Goal: Navigation & Orientation: Find specific page/section

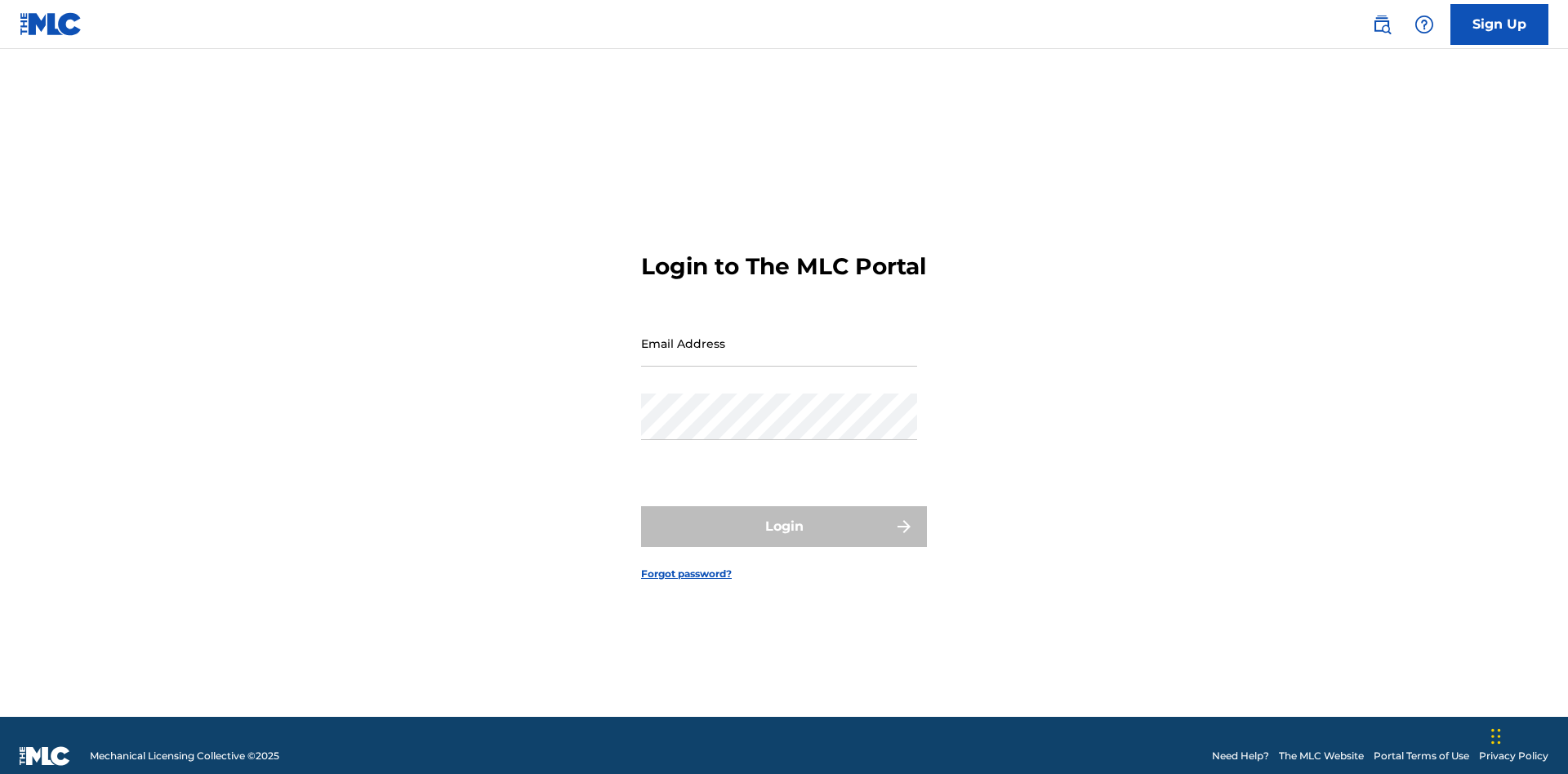
scroll to position [22, 0]
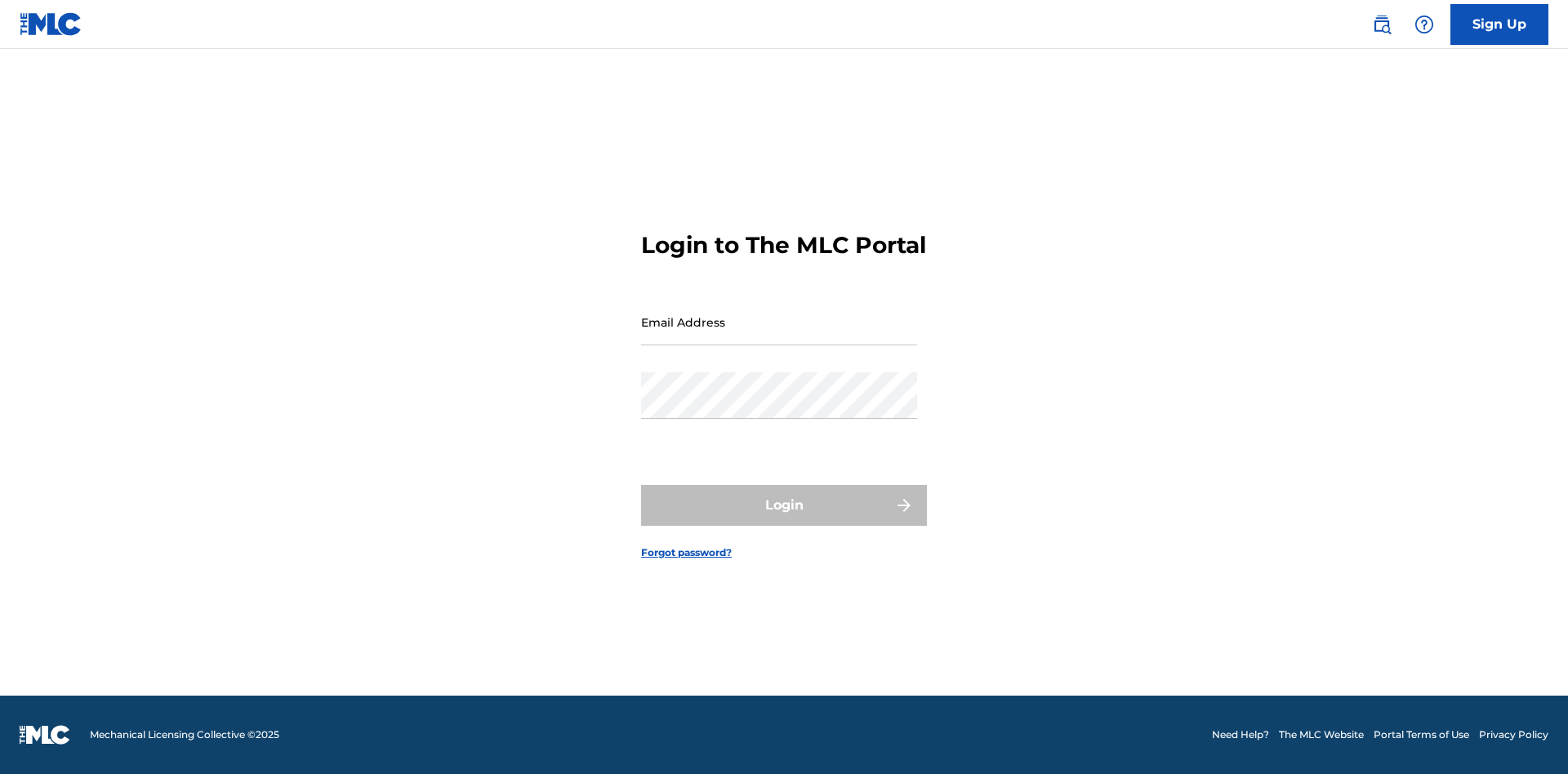
click at [779, 335] on input "Email Address" at bounding box center [778, 322] width 276 height 46
type input "[EMAIL_ADDRESS][DOMAIN_NAME]"
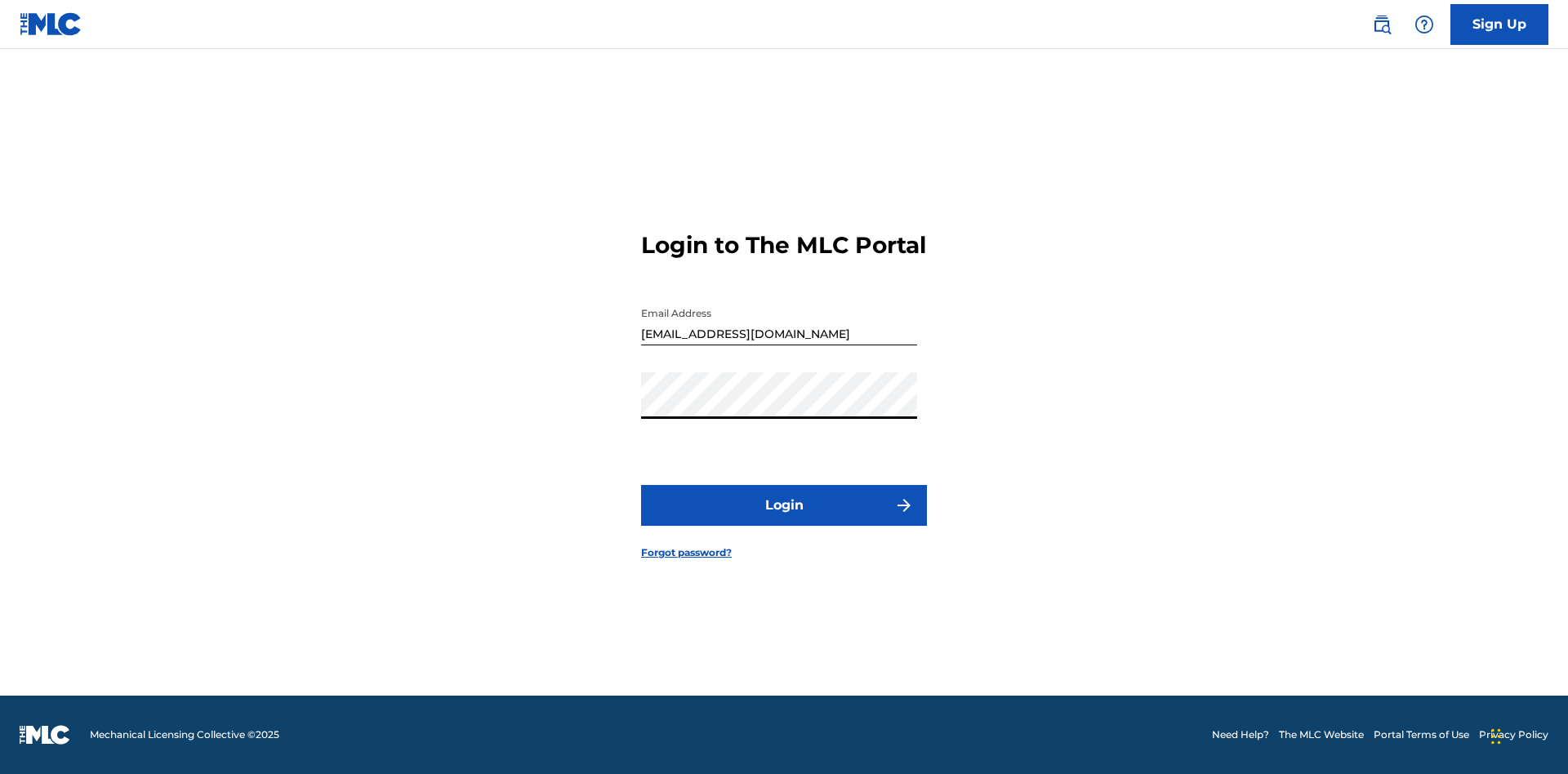
click at [784, 519] on button "Login" at bounding box center [784, 505] width 286 height 40
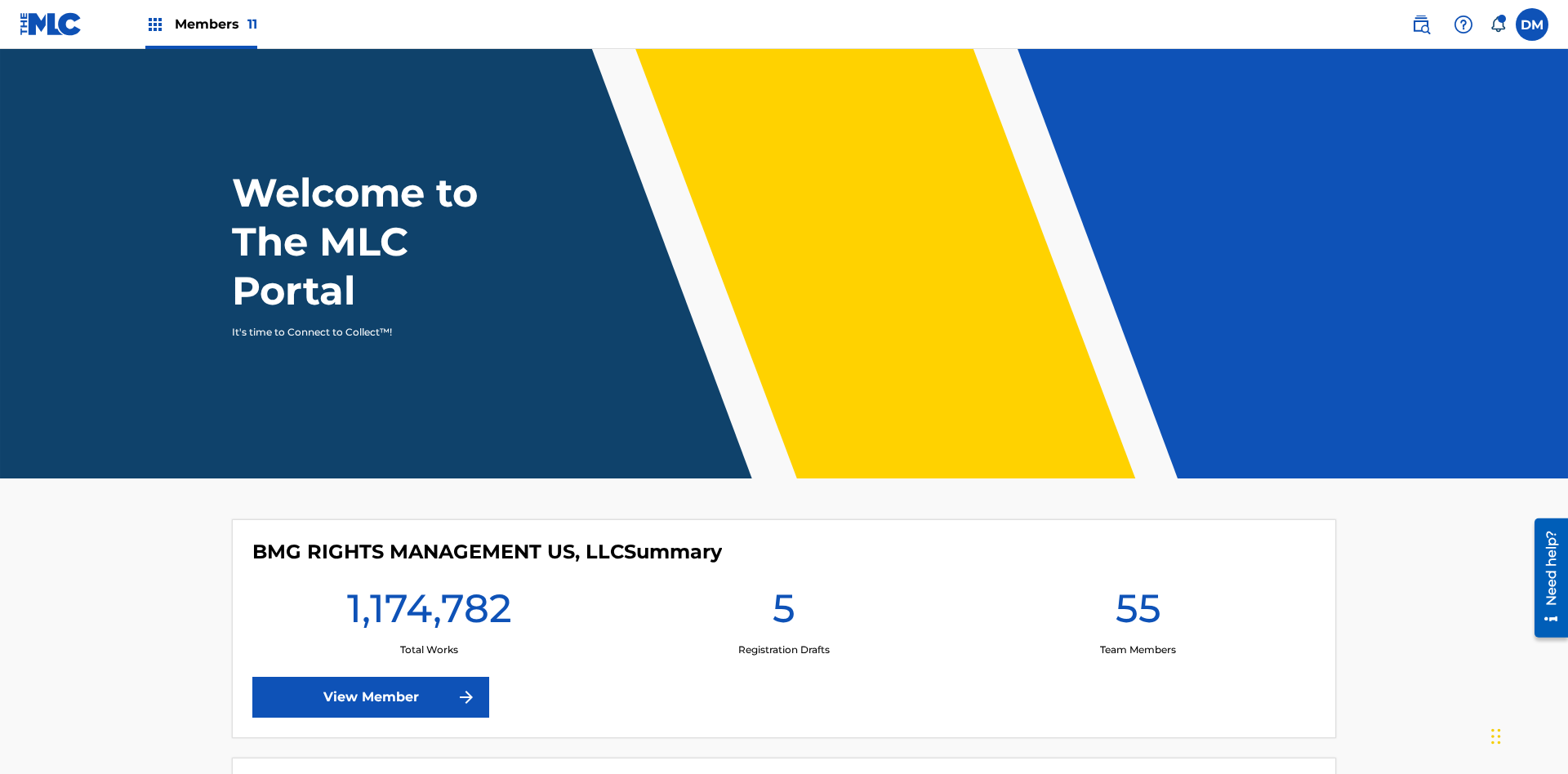
click at [201, 24] on span "Members 11" at bounding box center [216, 24] width 83 height 19
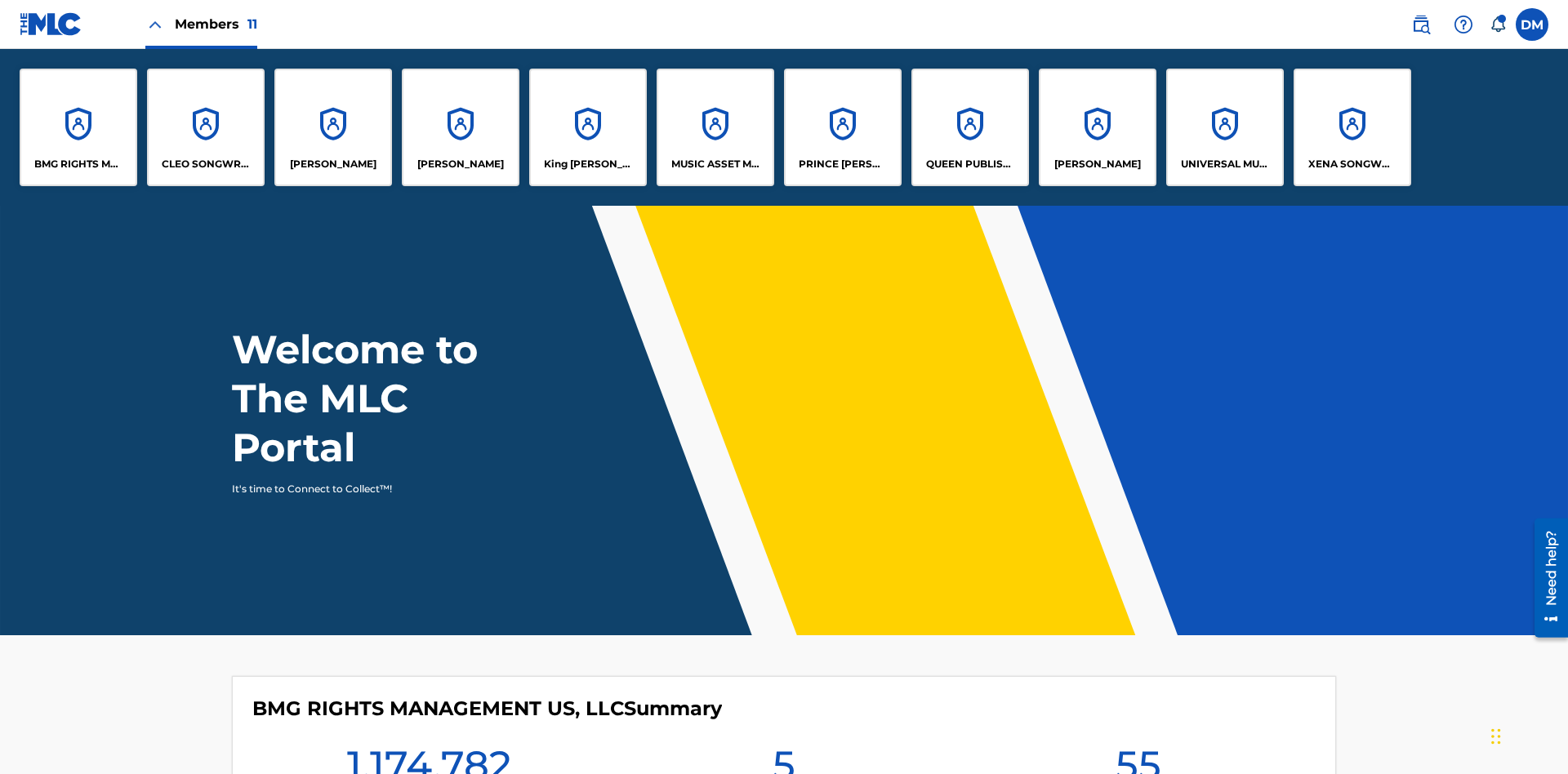
click at [1224, 164] on p "UNIVERSAL MUSIC PUB GROUP" at bounding box center [1225, 163] width 89 height 15
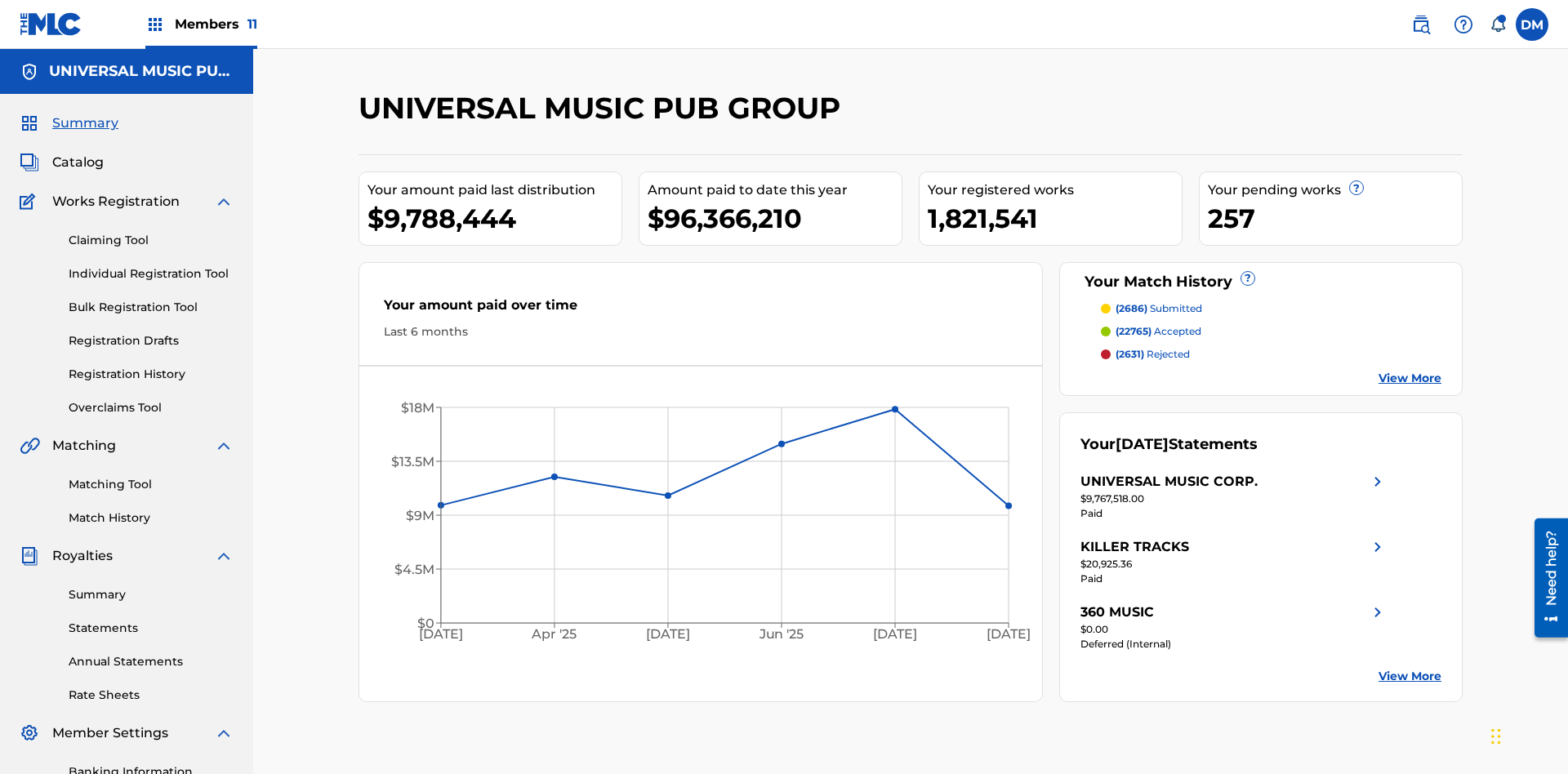
click at [84, 114] on span "Summary" at bounding box center [85, 123] width 66 height 20
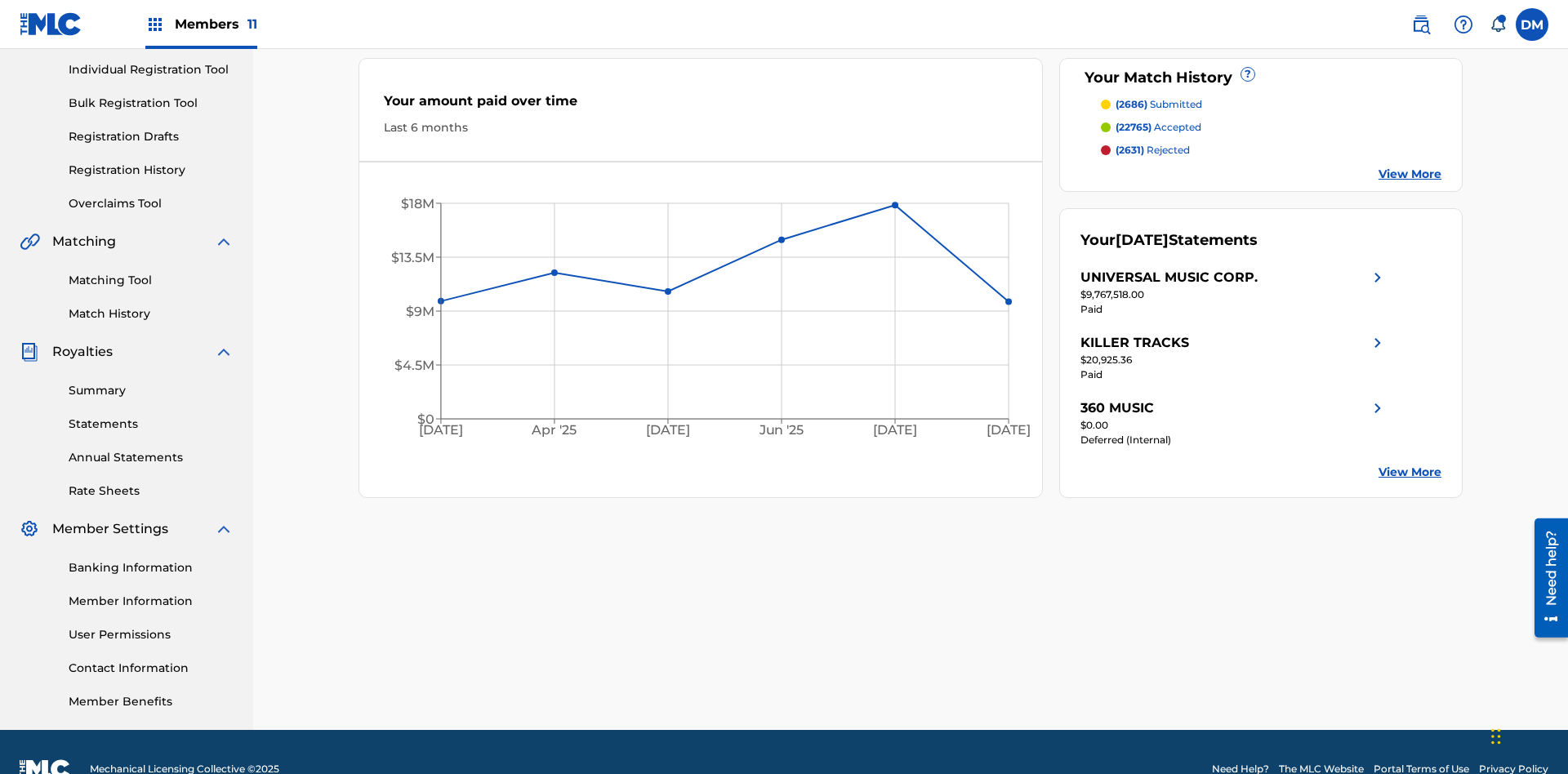
click at [1130, 105] on span "(2686)" at bounding box center [1131, 104] width 32 height 12
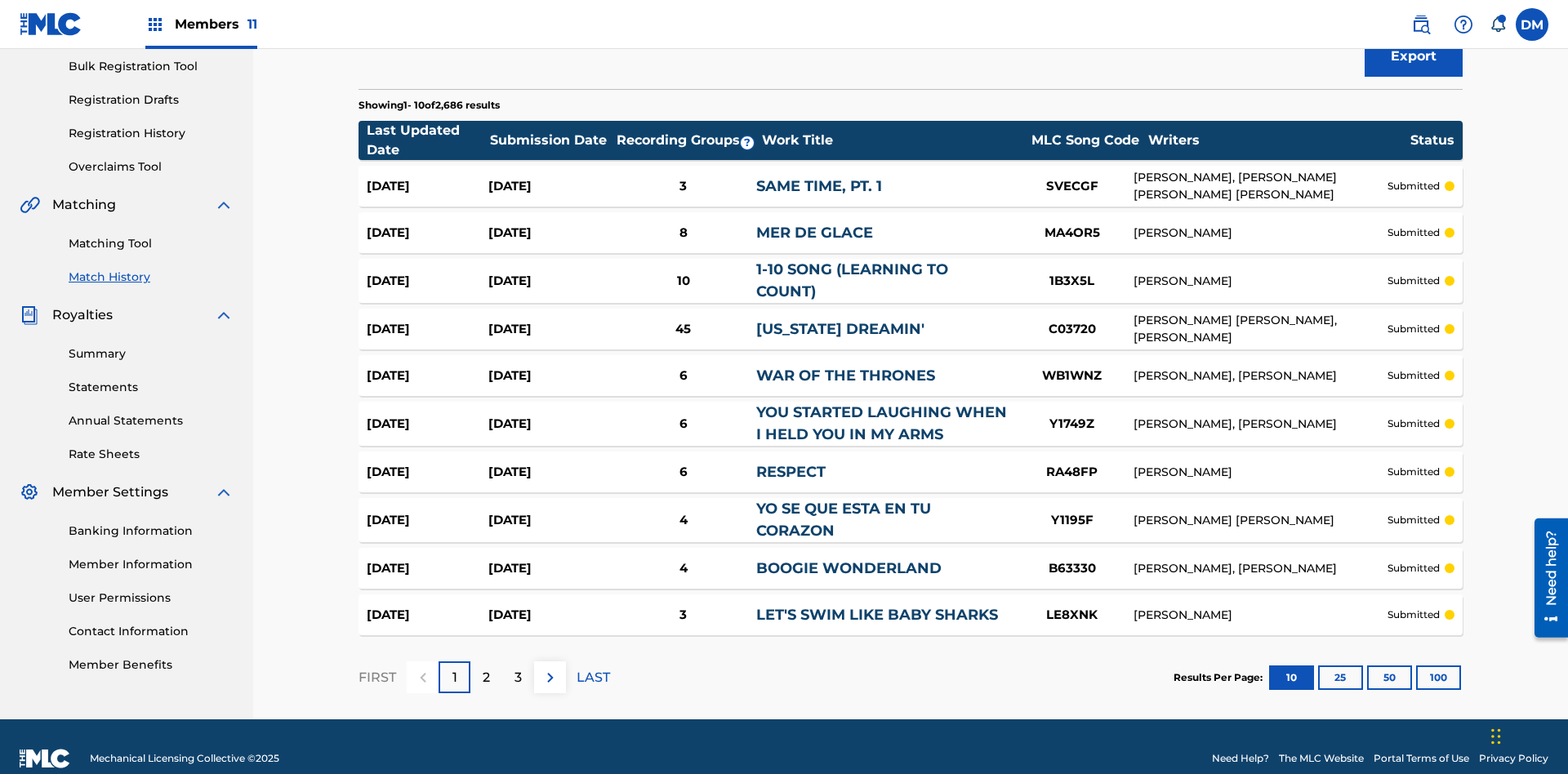
click at [1401, 12] on span "Filters ( 2 )" at bounding box center [1400, 2] width 65 height 20
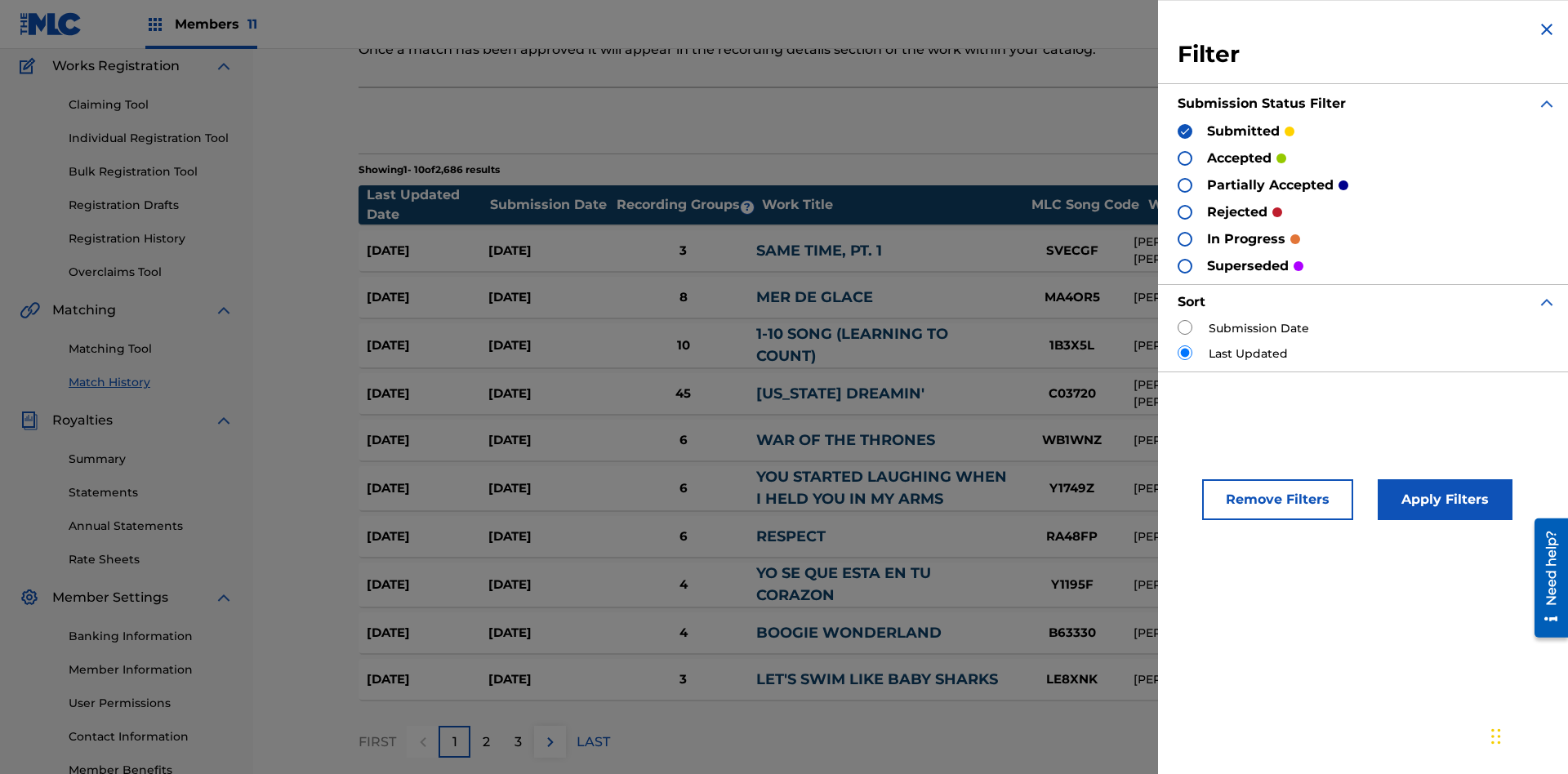
scroll to position [163, 0]
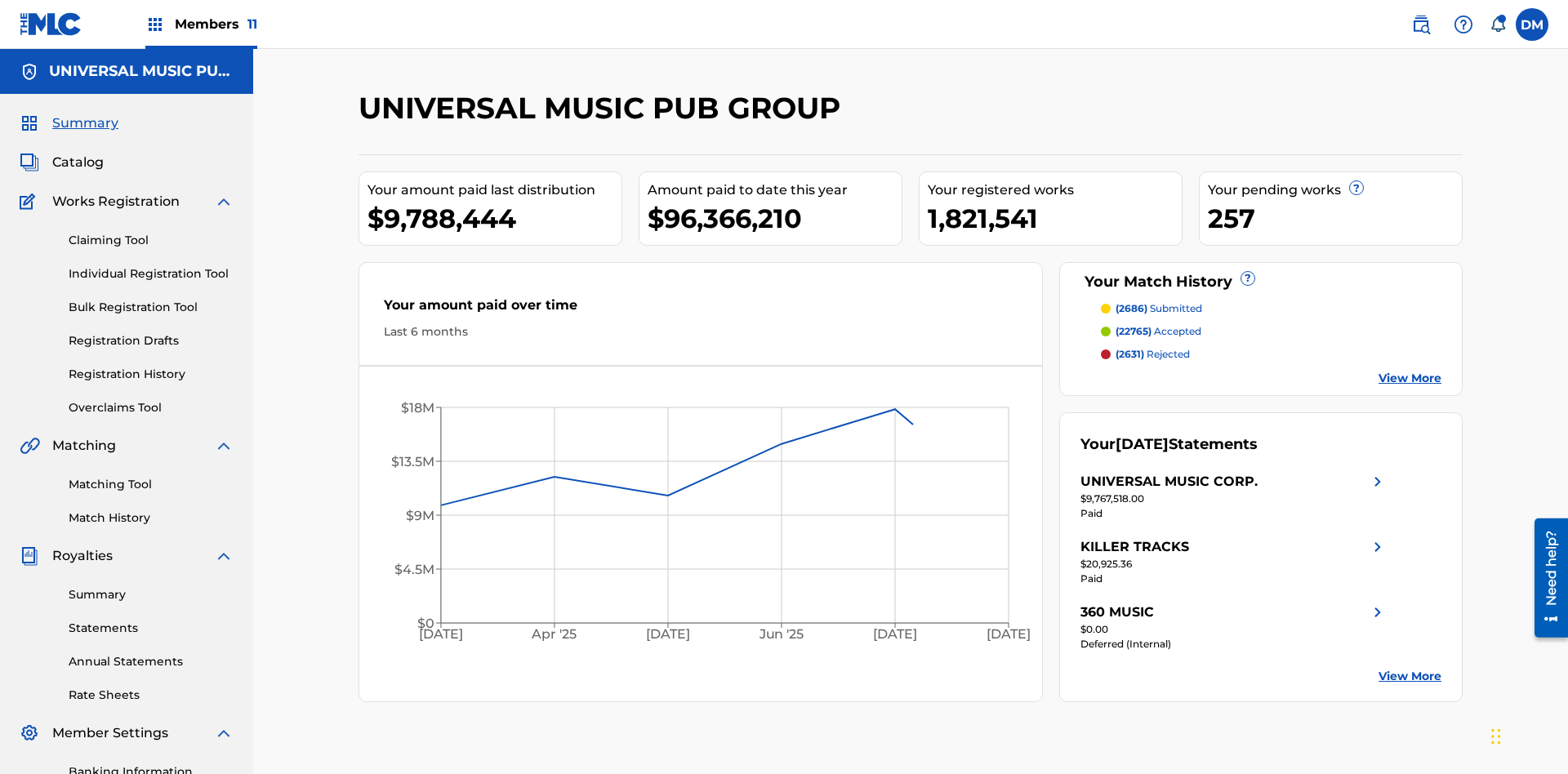
scroll to position [227, 0]
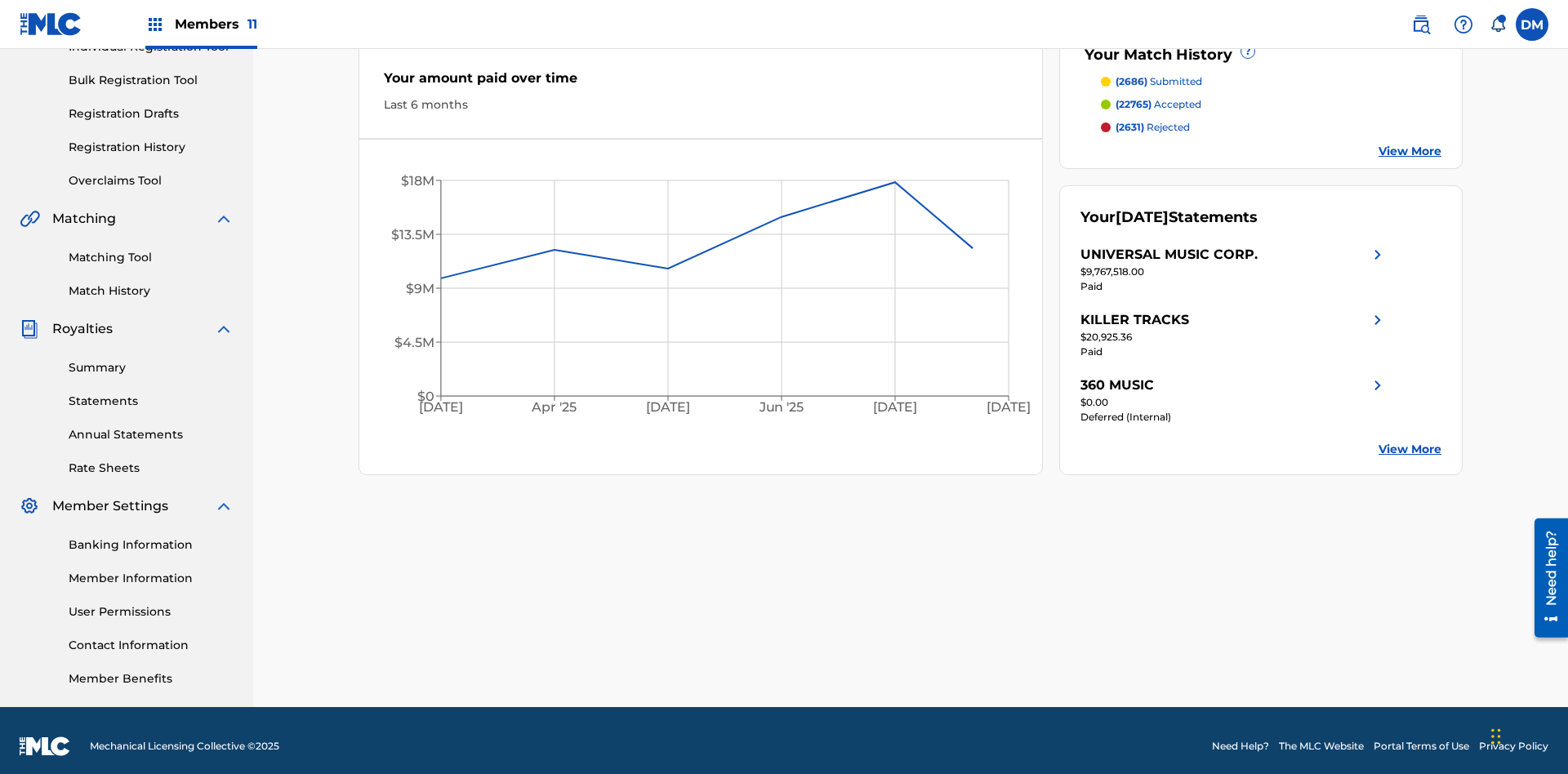
click at [1133, 105] on span "(22765)" at bounding box center [1134, 104] width 36 height 12
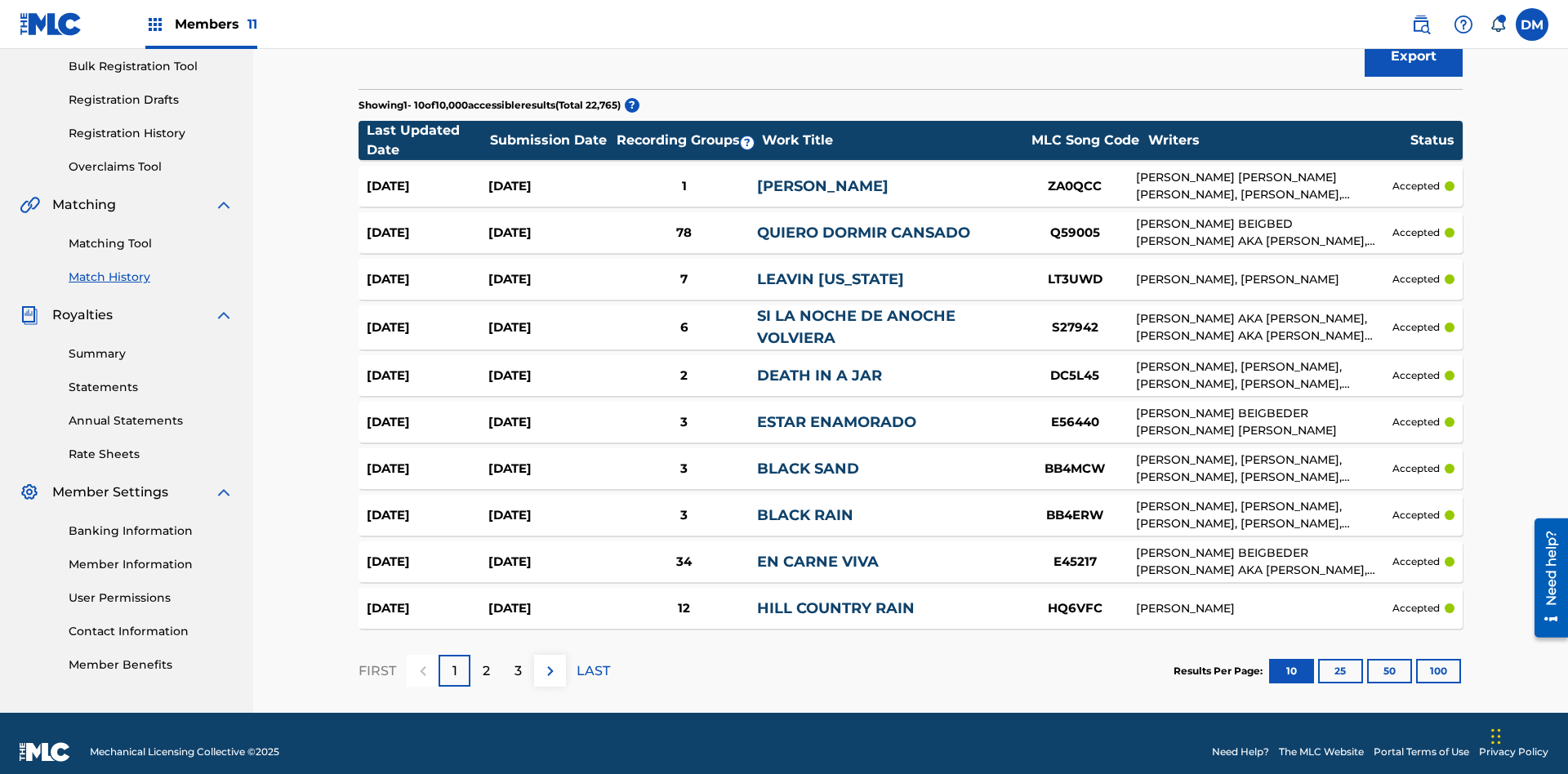
click at [1401, 12] on span "Filters ( 2 )" at bounding box center [1400, 2] width 65 height 20
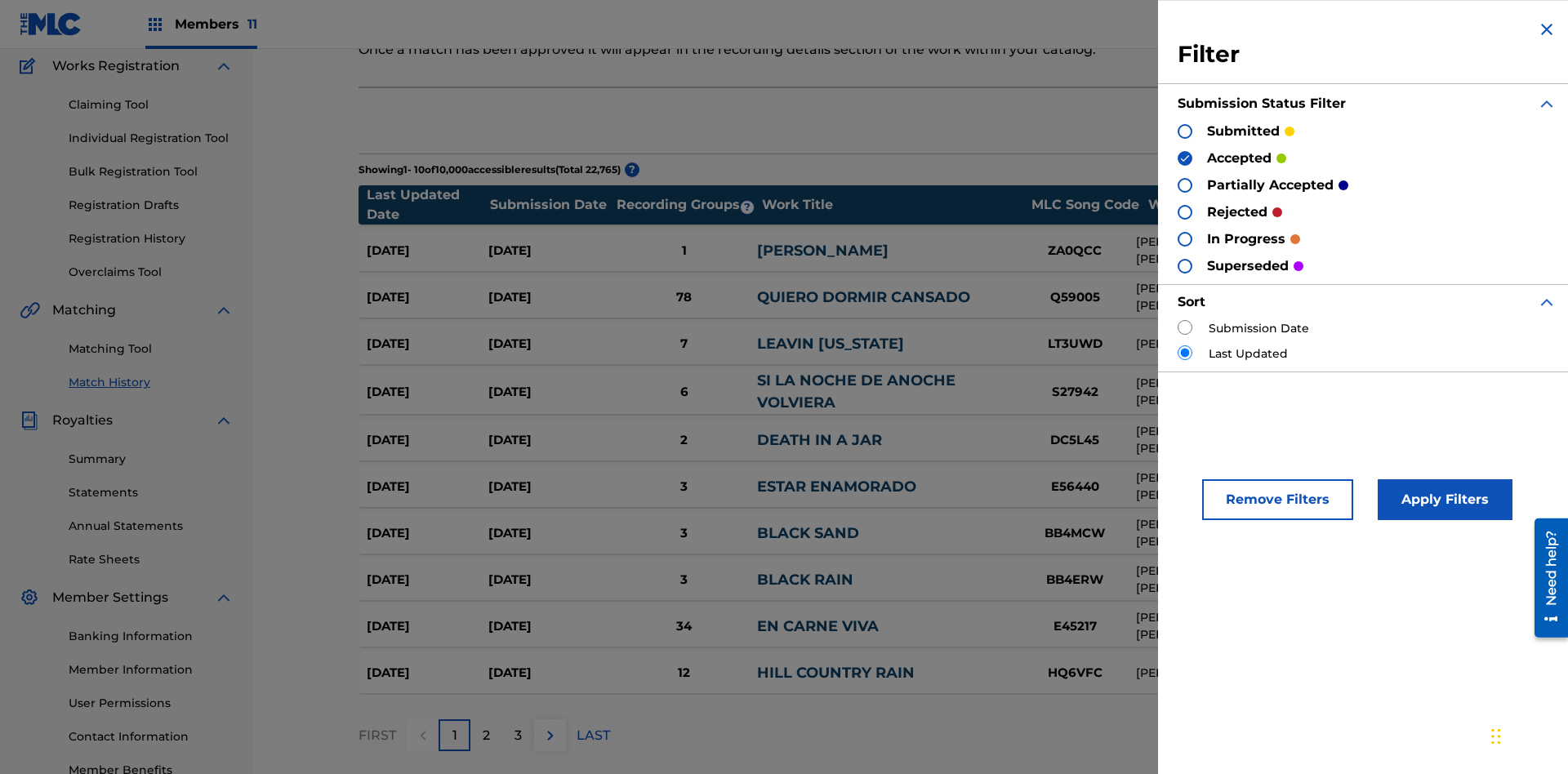
scroll to position [189, 0]
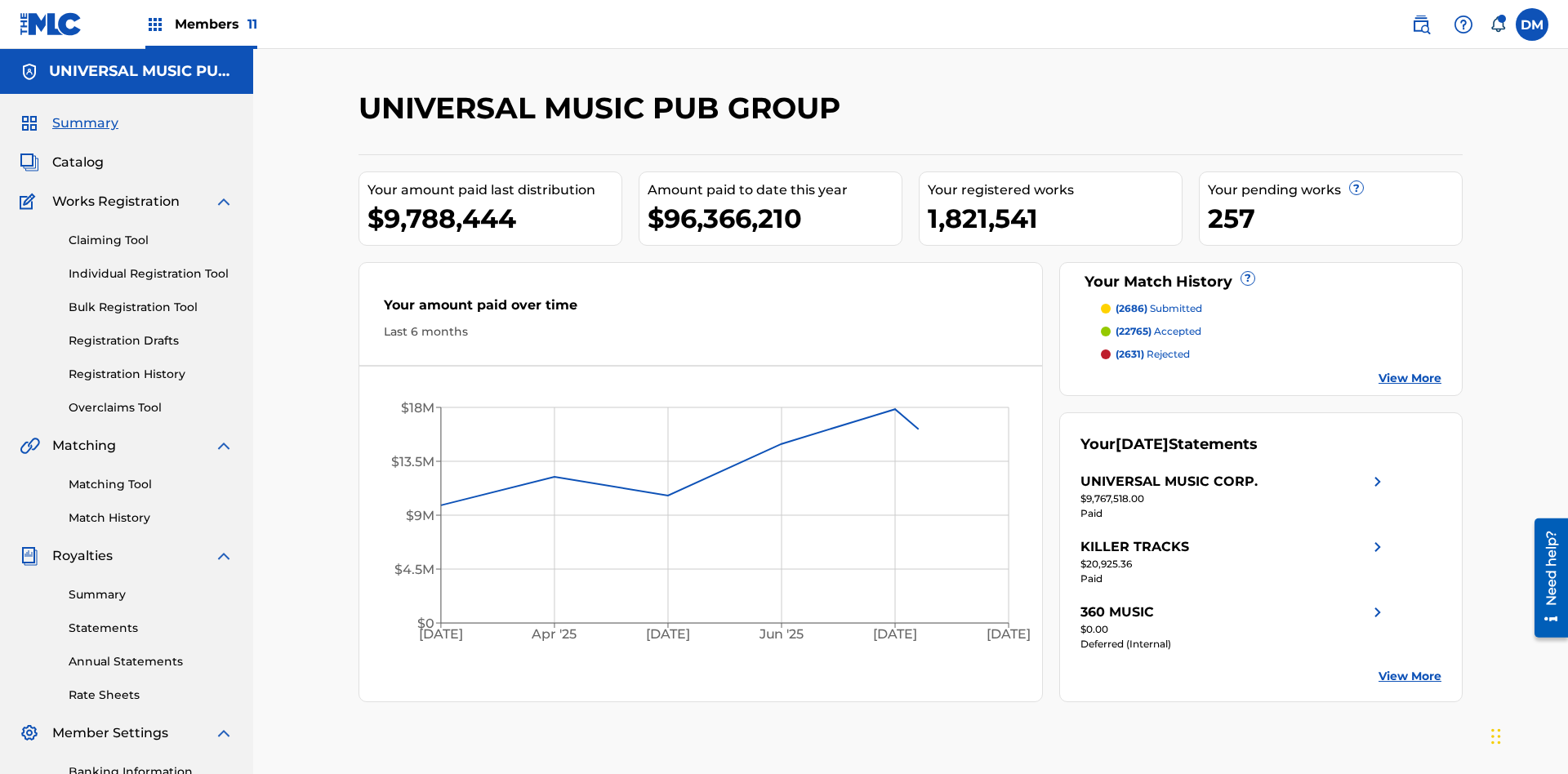
scroll to position [238, 0]
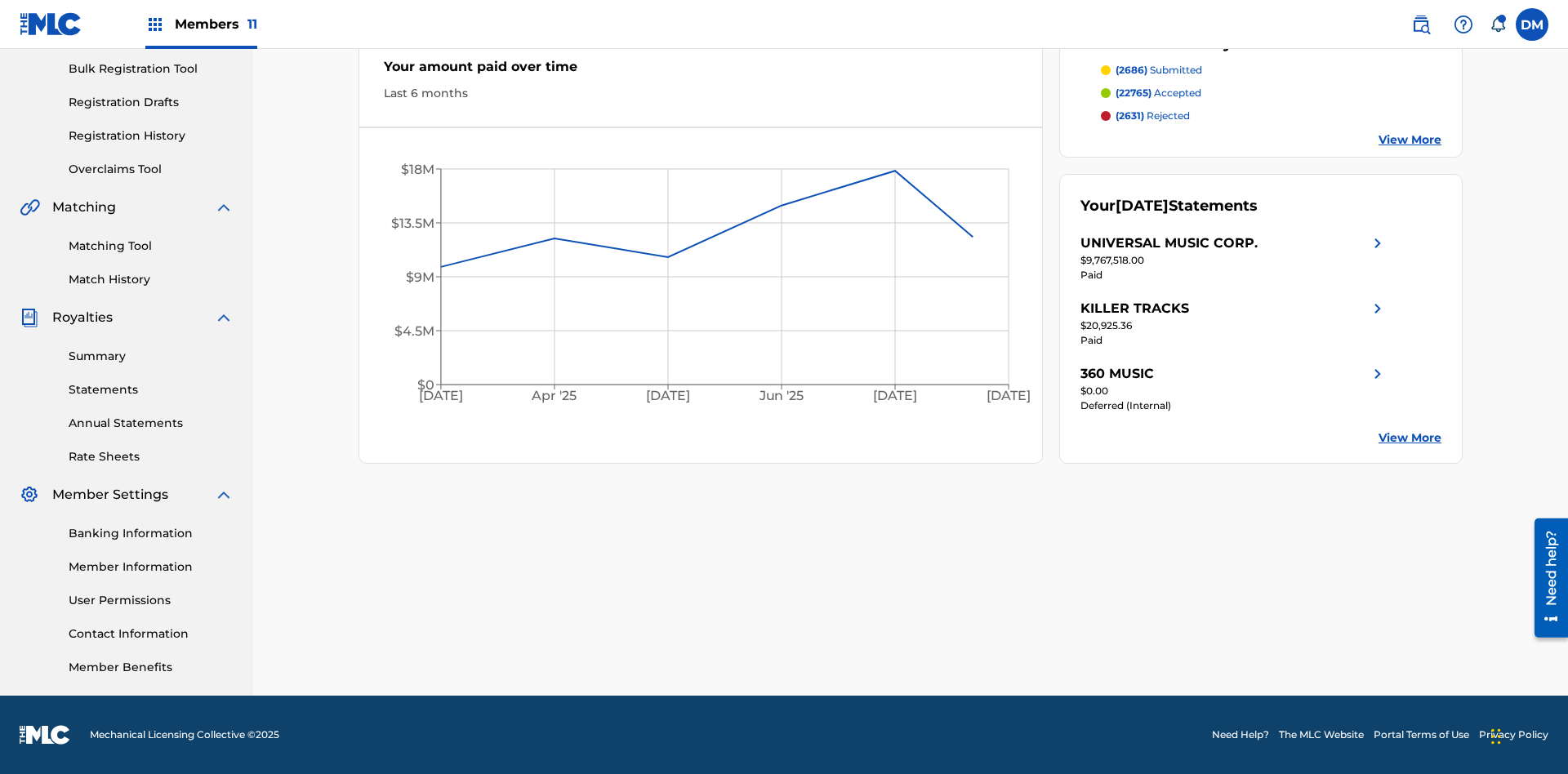
click at [1129, 116] on span "(2631)" at bounding box center [1129, 115] width 28 height 12
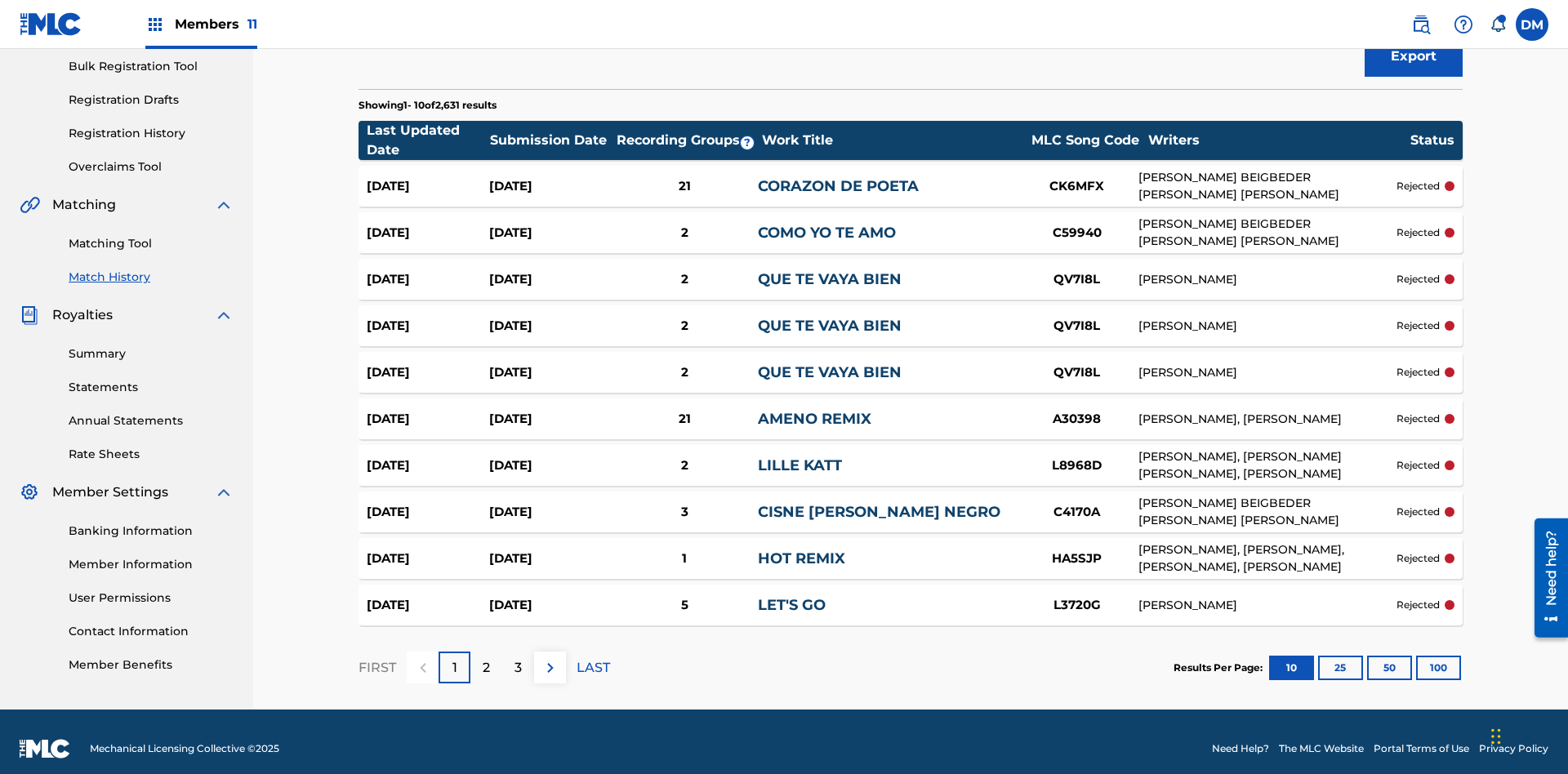
click at [1401, 12] on span "Filters ( 2 )" at bounding box center [1400, 2] width 65 height 20
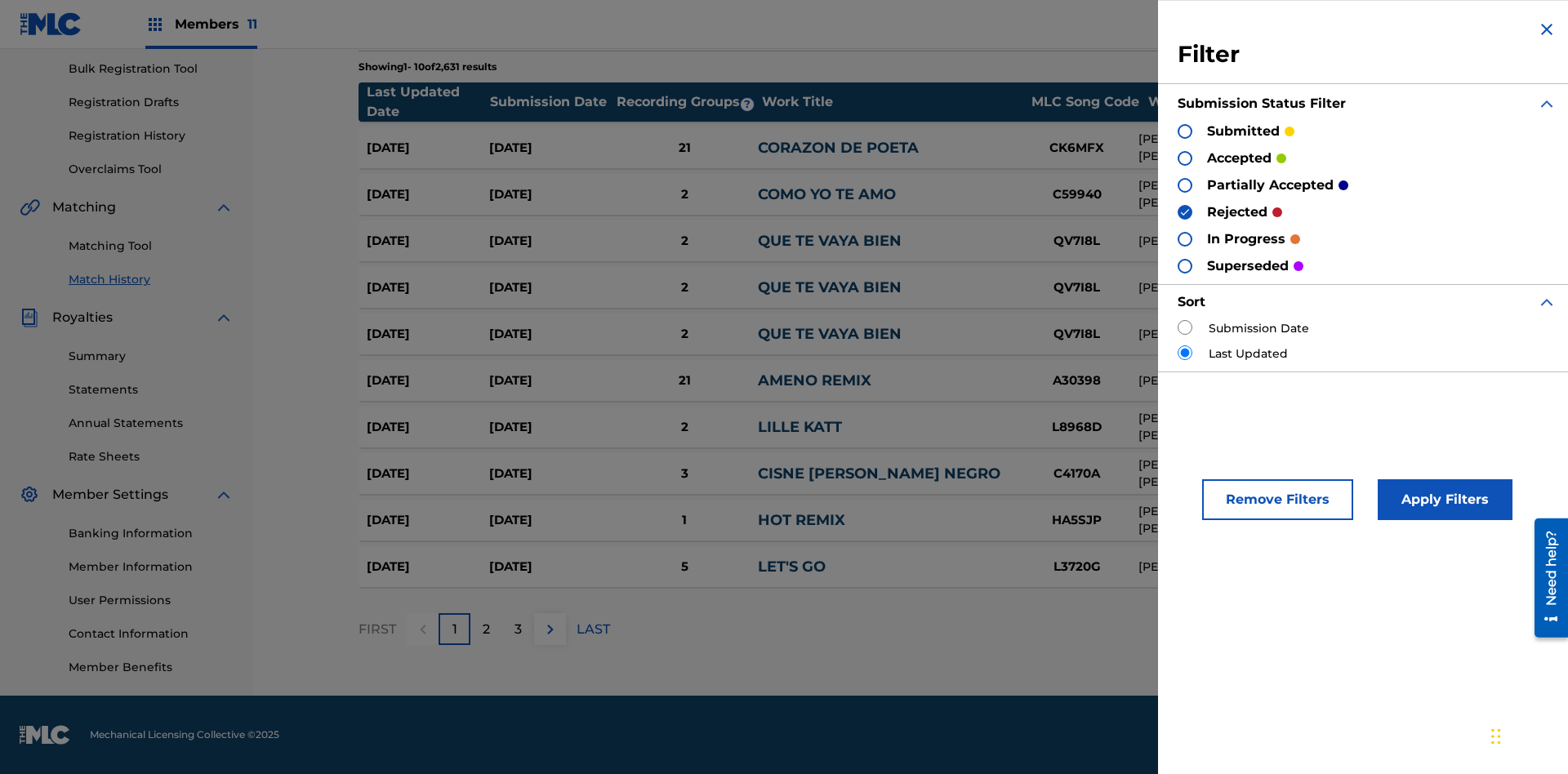
click at [1546, 29] on img at bounding box center [1546, 29] width 20 height 20
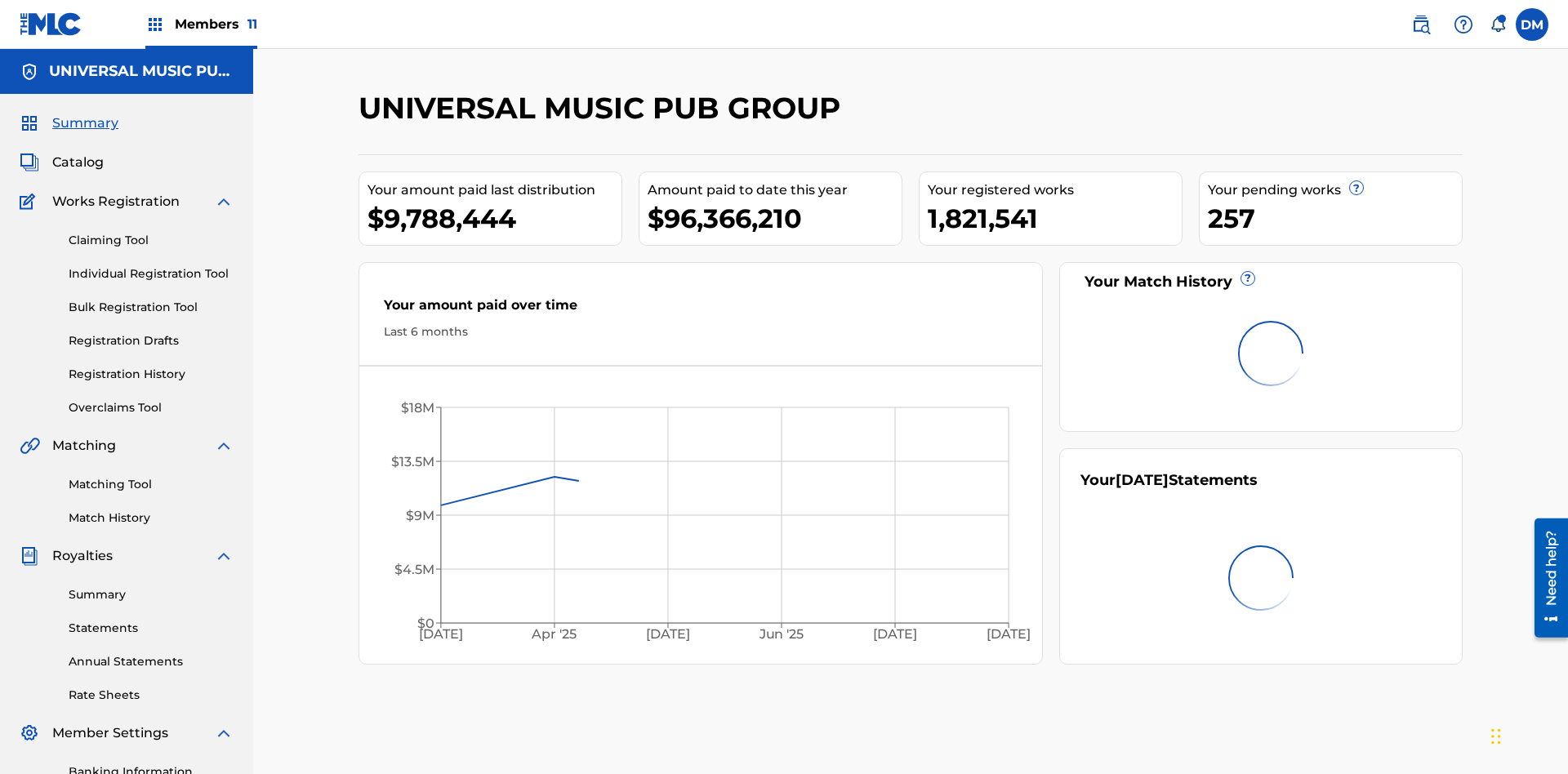
scroll to position [102, 0]
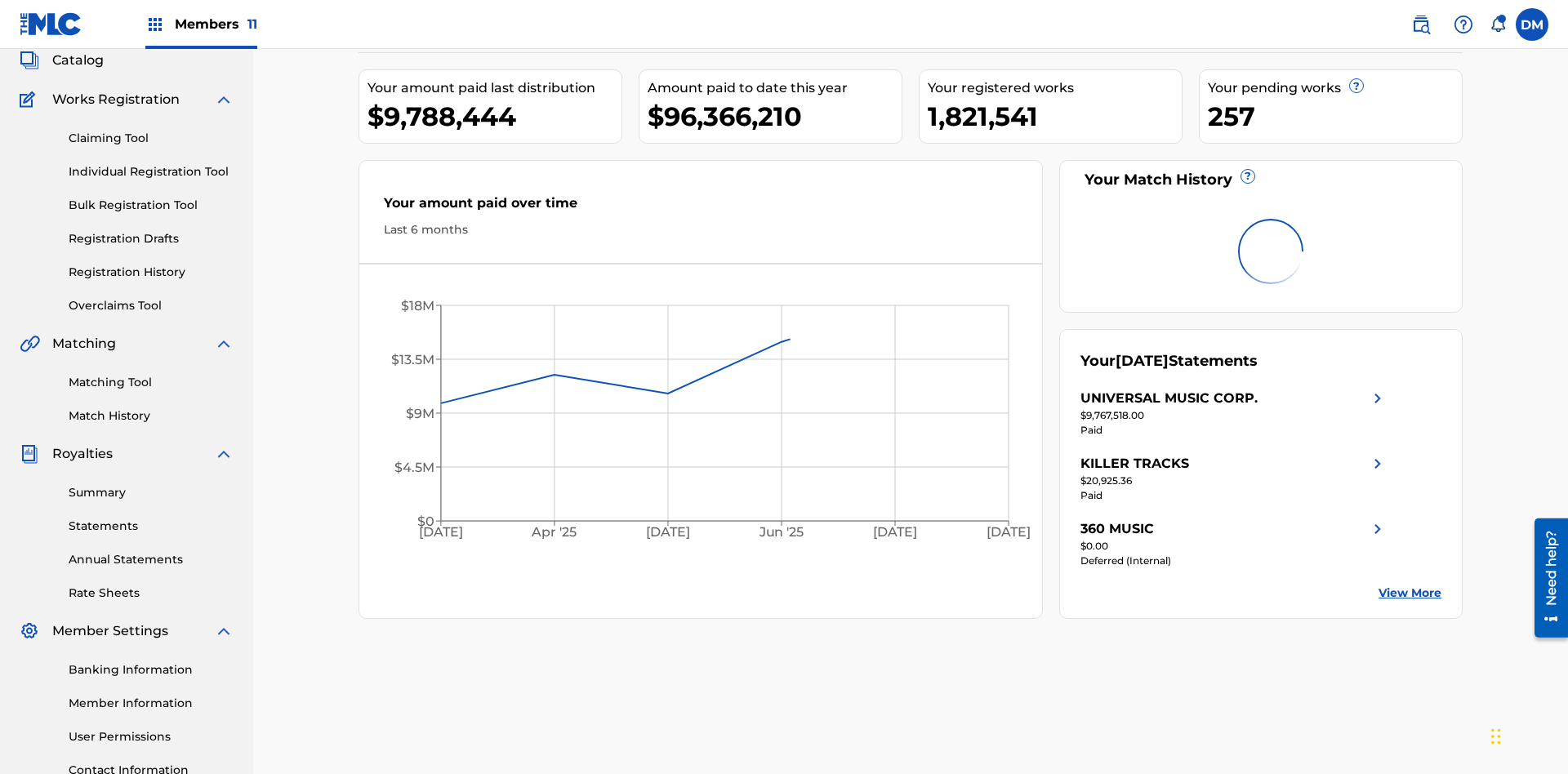
click at [77, 71] on span "Catalog" at bounding box center [78, 60] width 52 height 20
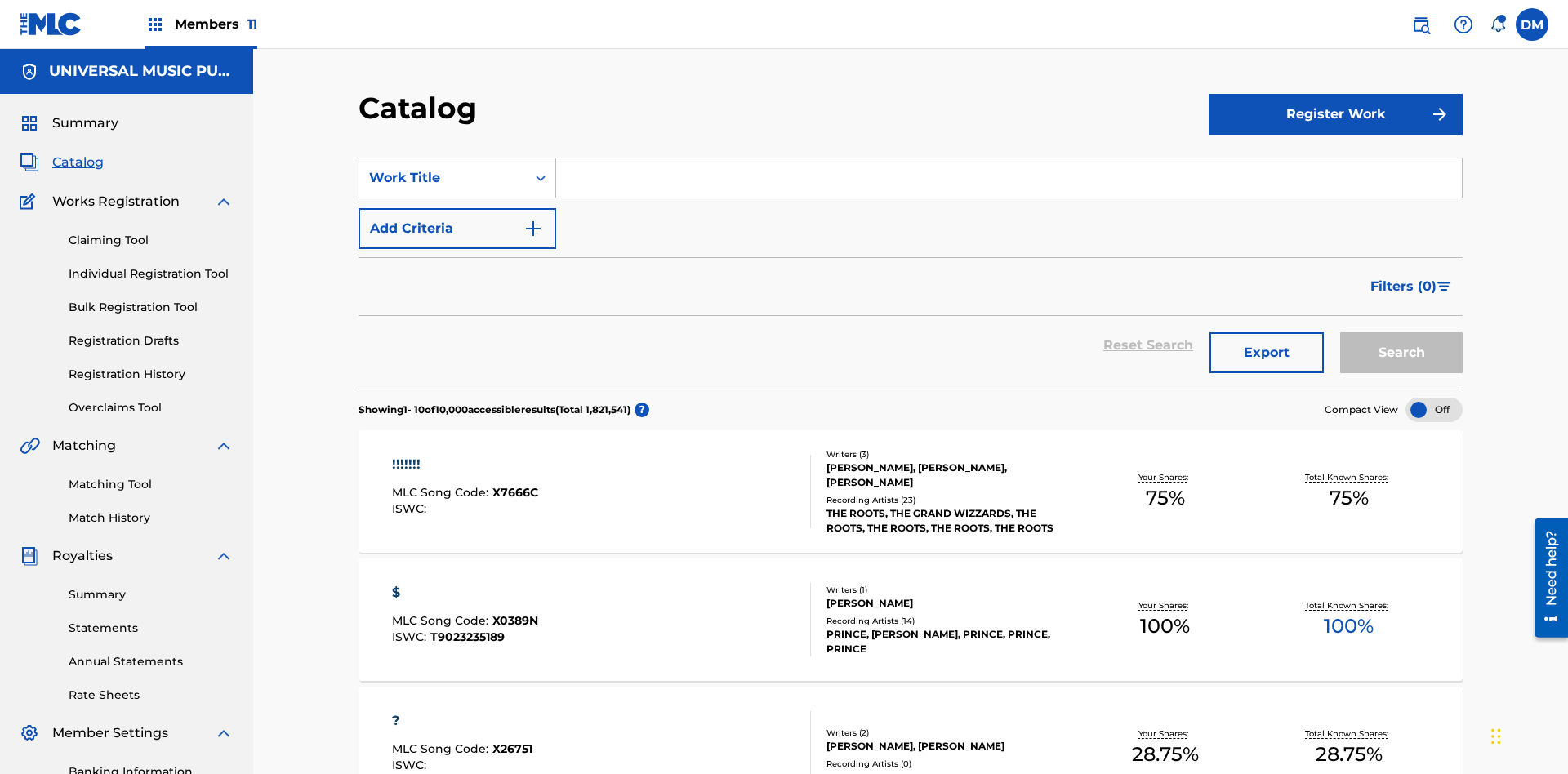
scroll to position [304, 0]
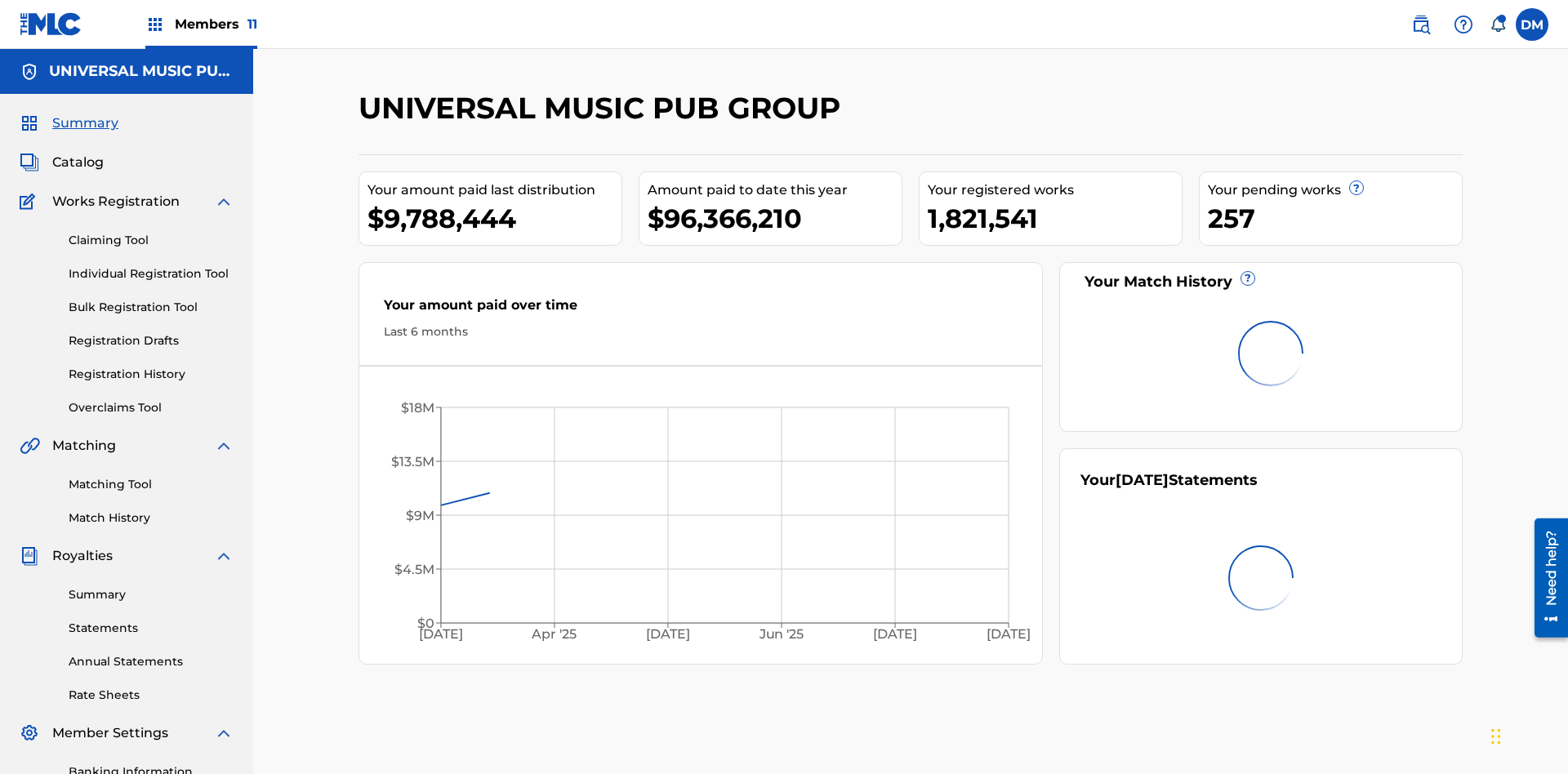
scroll to position [102, 0]
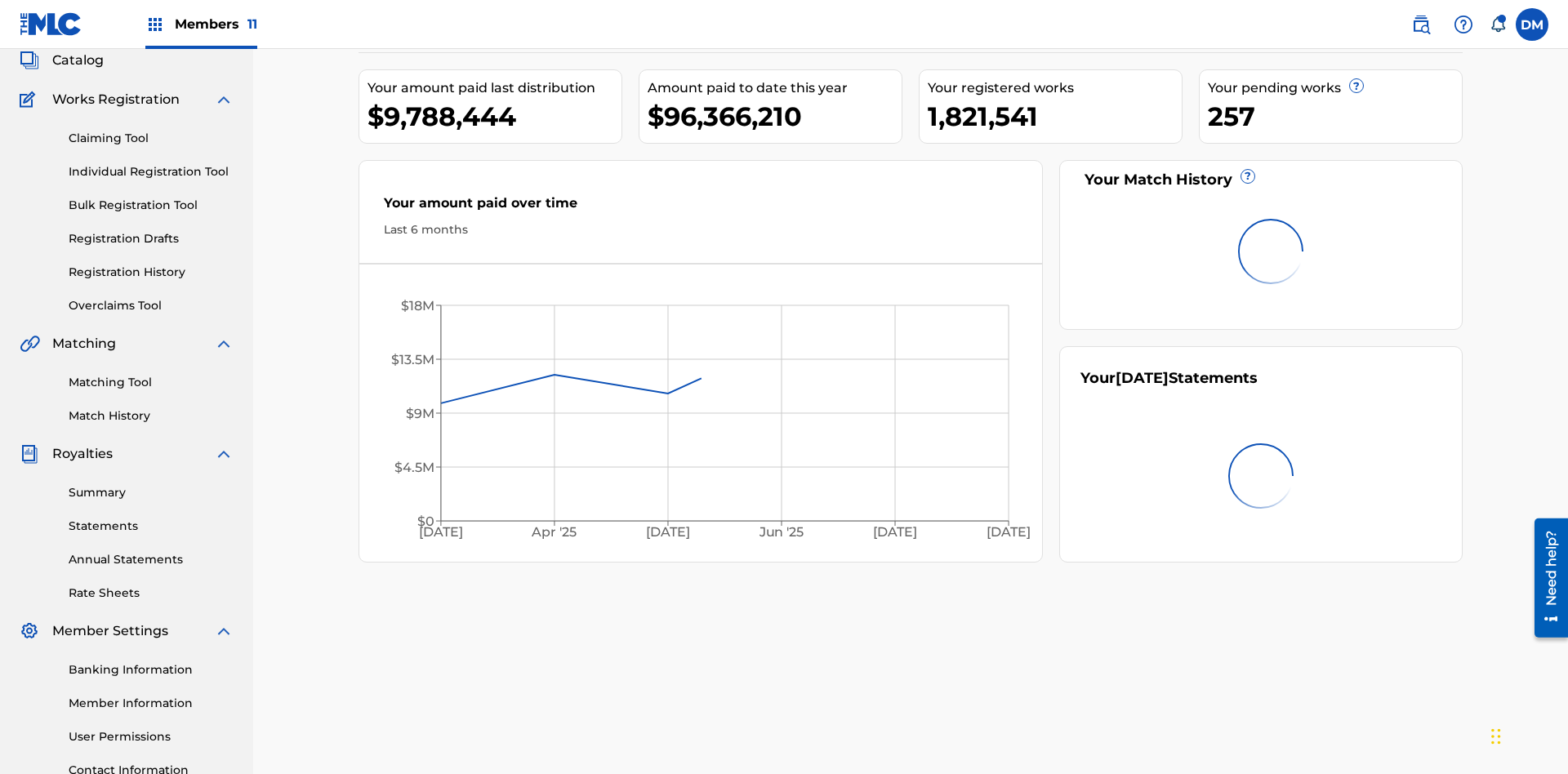
click at [151, 264] on link "Registration History" at bounding box center [151, 273] width 165 height 17
